Goal: Navigation & Orientation: Find specific page/section

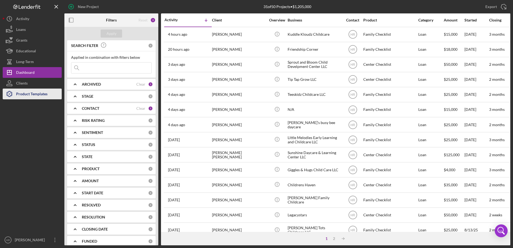
click at [26, 98] on div "Product Templates" at bounding box center [31, 95] width 31 height 12
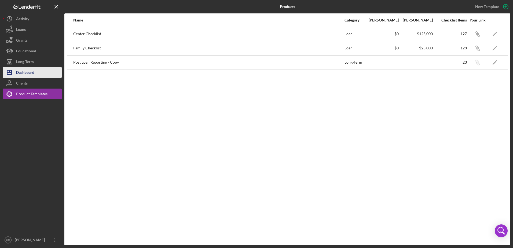
click at [31, 75] on div "Dashboard" at bounding box center [25, 73] width 18 height 12
